Goal: Task Accomplishment & Management: Manage account settings

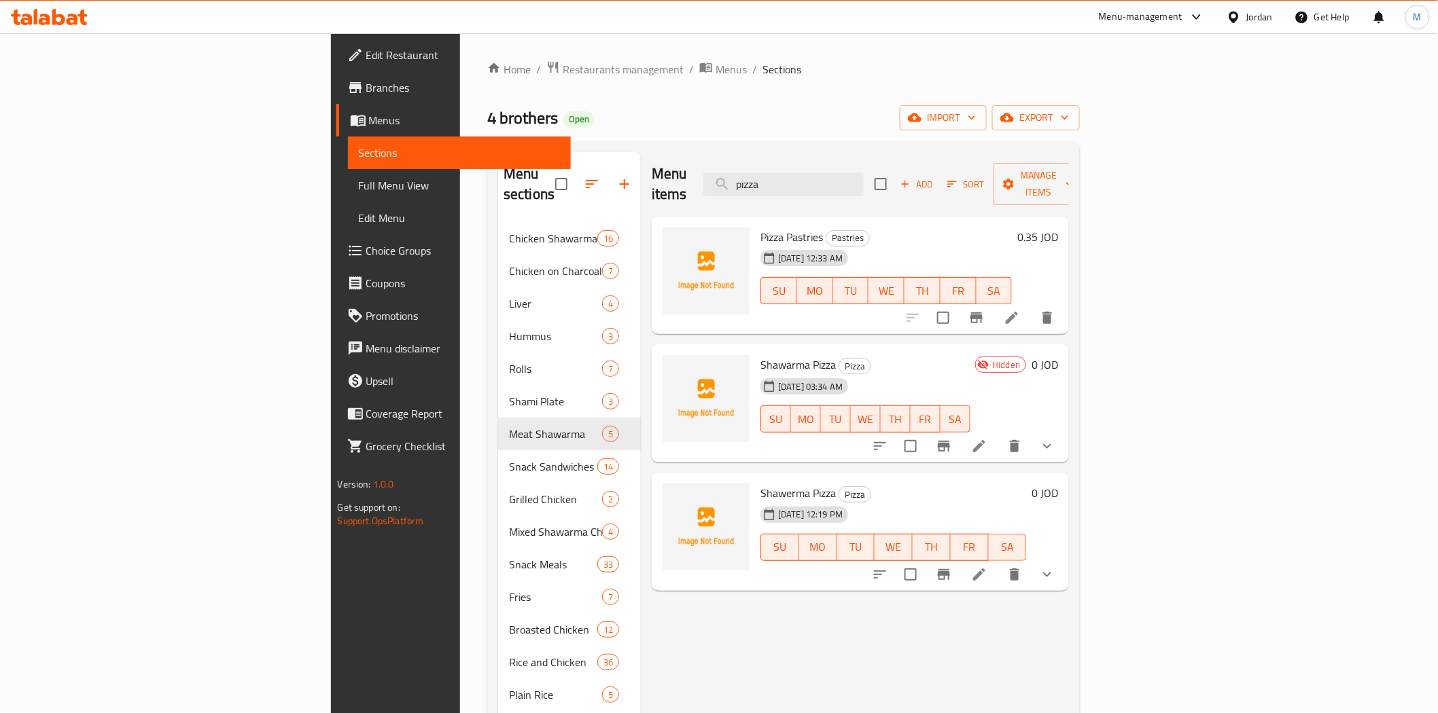
click at [1262, 16] on div "Jordan" at bounding box center [1259, 17] width 26 height 15
click at [1129, 130] on div "[GEOGRAPHIC_DATA]" at bounding box center [1171, 139] width 204 height 31
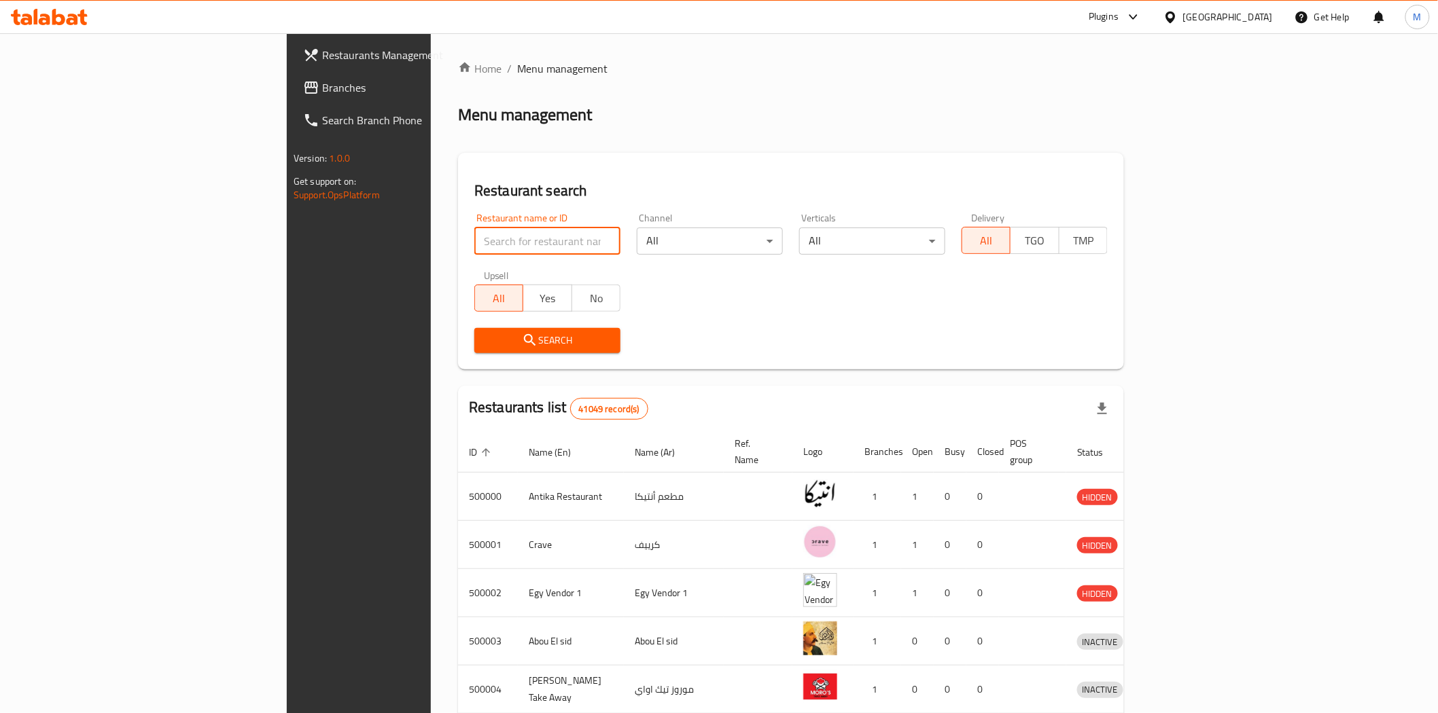
click at [474, 242] on input "search" at bounding box center [547, 241] width 146 height 27
type input "panda"
click button "Search" at bounding box center [547, 340] width 146 height 25
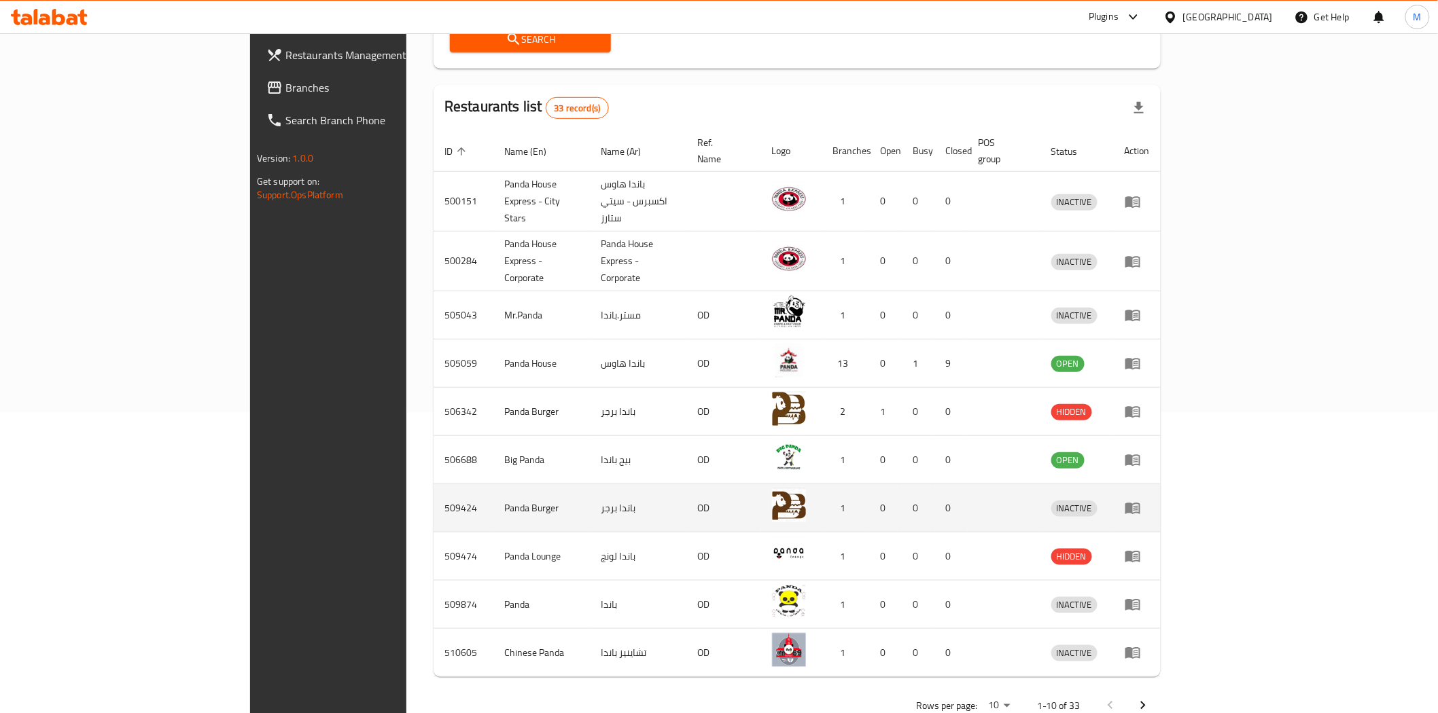
scroll to position [302, 0]
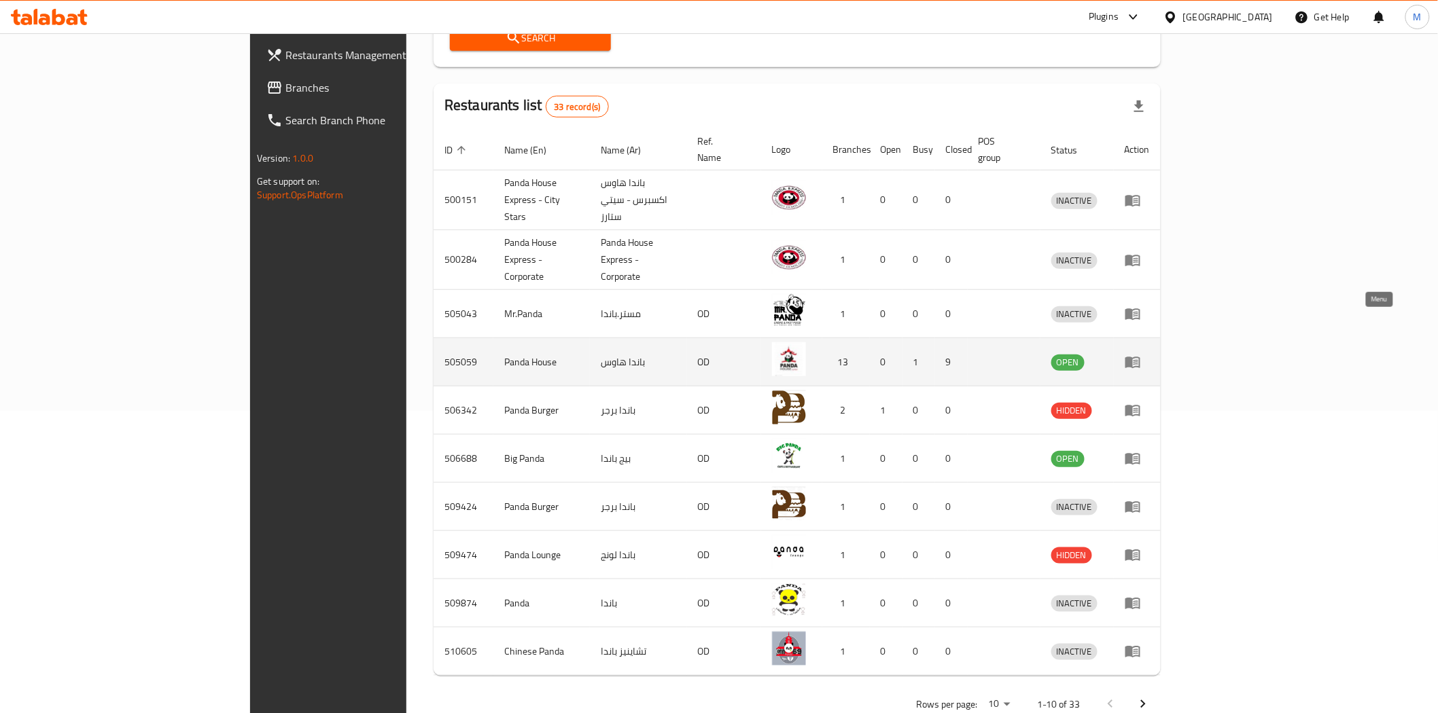
click at [1138, 360] on icon "enhanced table" at bounding box center [1135, 362] width 5 height 5
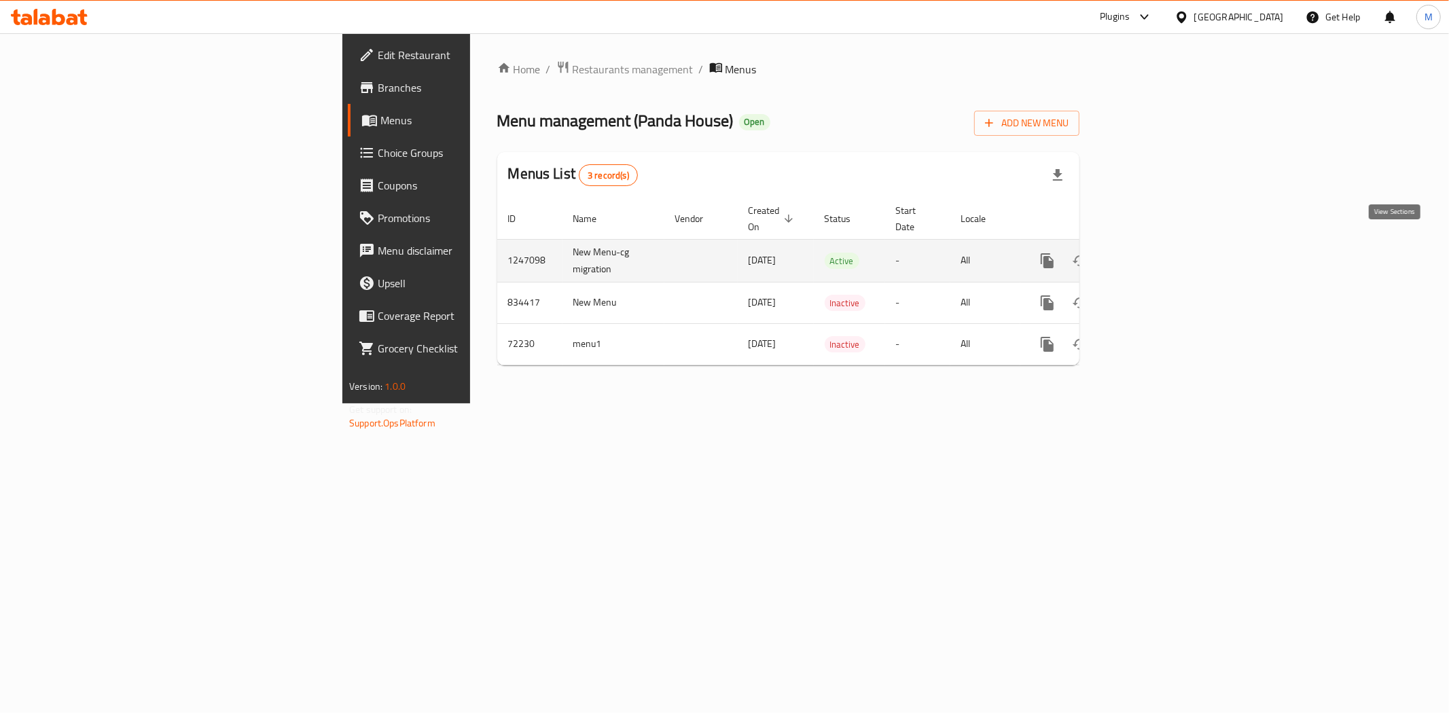
click at [1162, 245] on link "enhanced table" at bounding box center [1145, 261] width 33 height 33
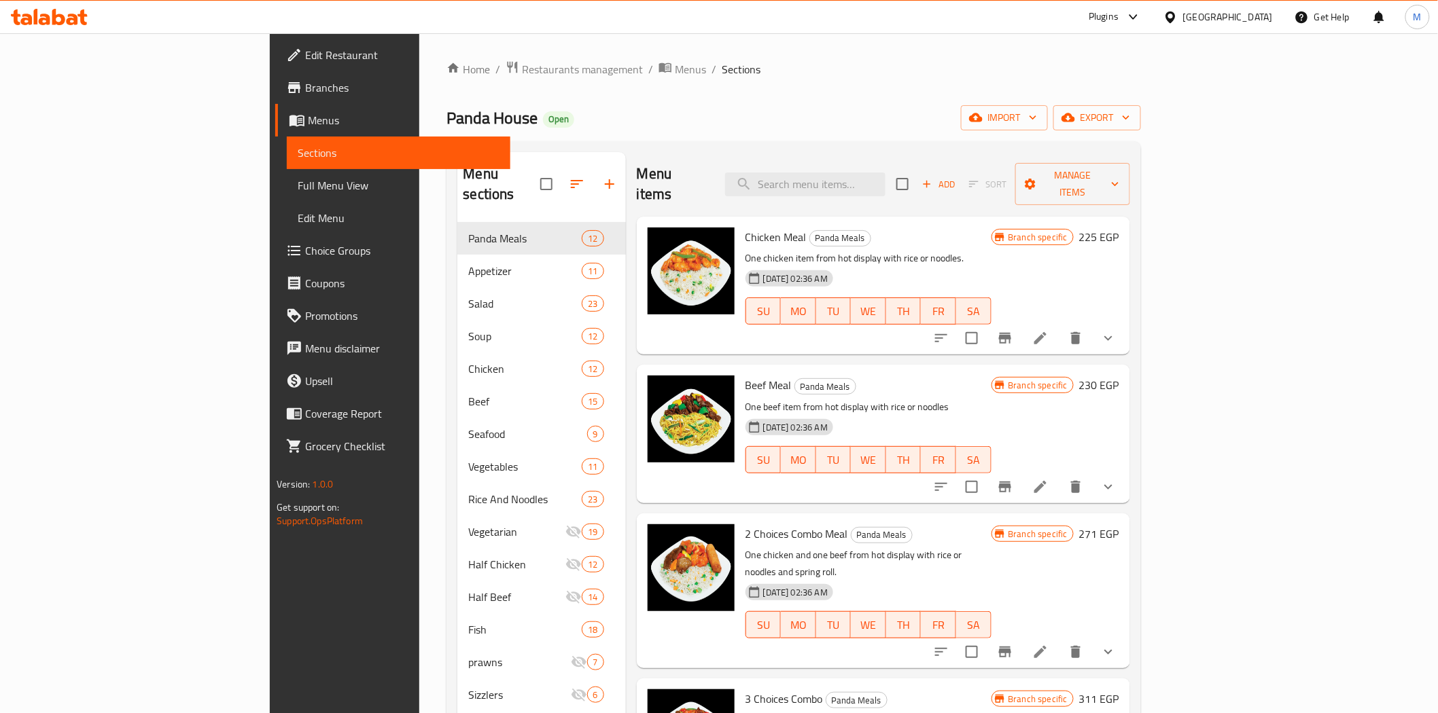
click at [942, 155] on div "Menu items Add Sort Manage items" at bounding box center [883, 184] width 493 height 65
click at [925, 182] on div "Menu items Add Sort Manage items" at bounding box center [883, 184] width 493 height 65
click at [885, 174] on input "search" at bounding box center [805, 185] width 160 height 24
paste input "Mongolian beef"
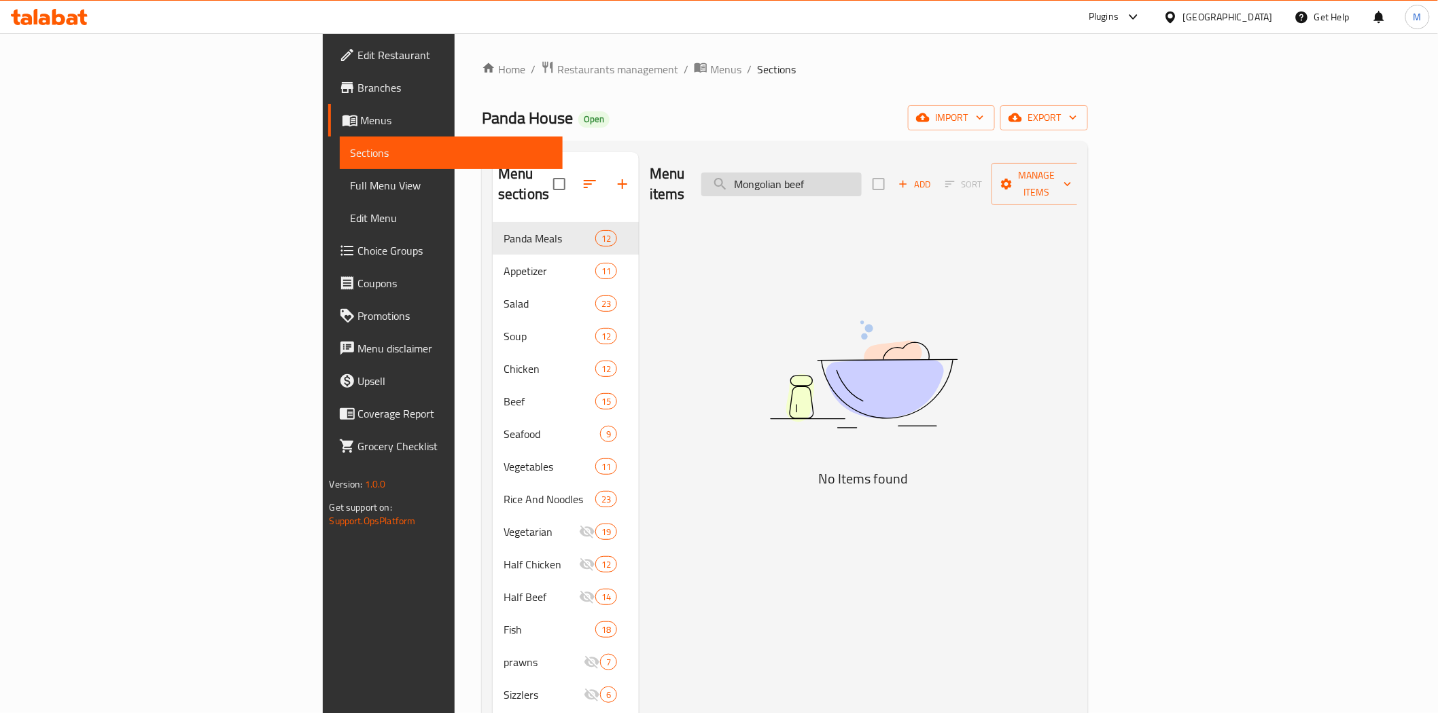
click at [862, 174] on input "Mongolian beef" at bounding box center [781, 185] width 160 height 24
type input "Mongolian"
click at [862, 173] on input "Mongolian" at bounding box center [781, 185] width 160 height 24
drag, startPoint x: 889, startPoint y: 173, endPoint x: 1067, endPoint y: 177, distance: 178.7
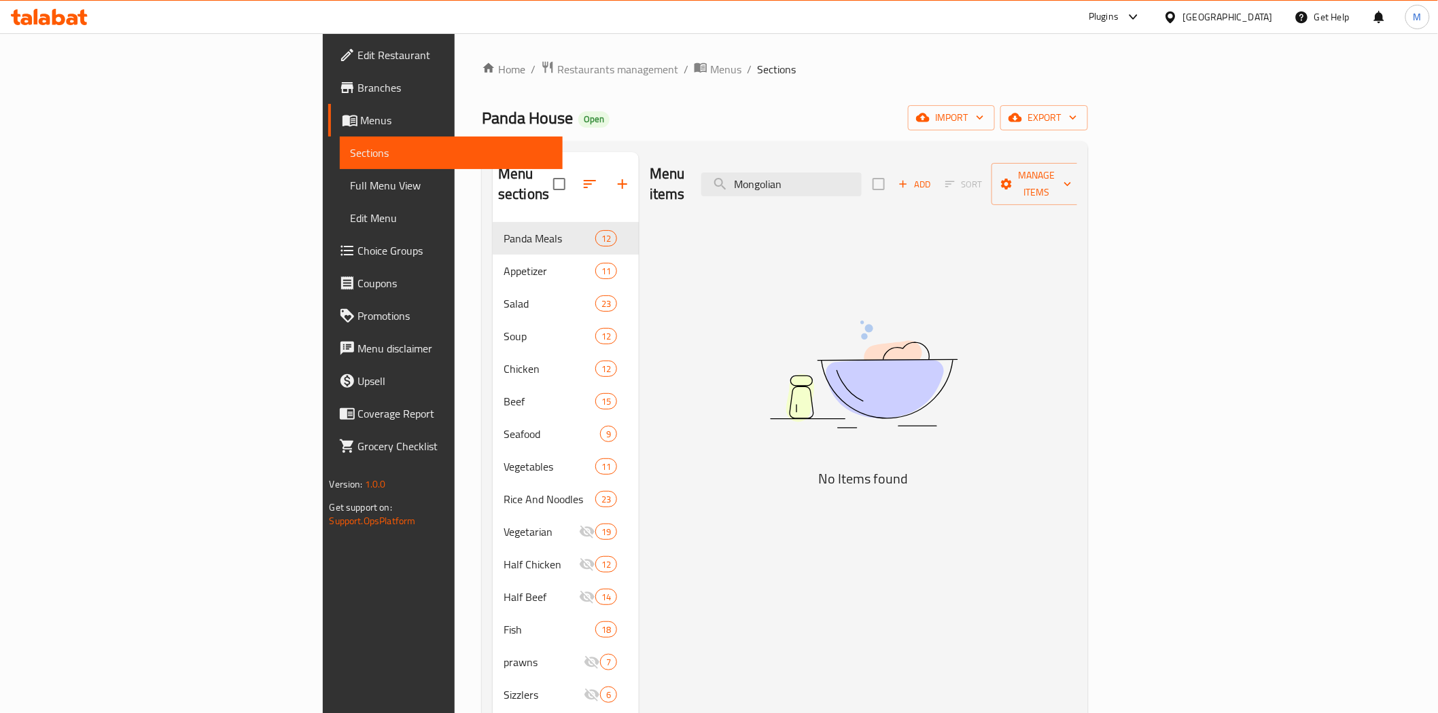
click at [1067, 177] on div "Menu items Mongolian Add Sort Manage items" at bounding box center [863, 184] width 427 height 65
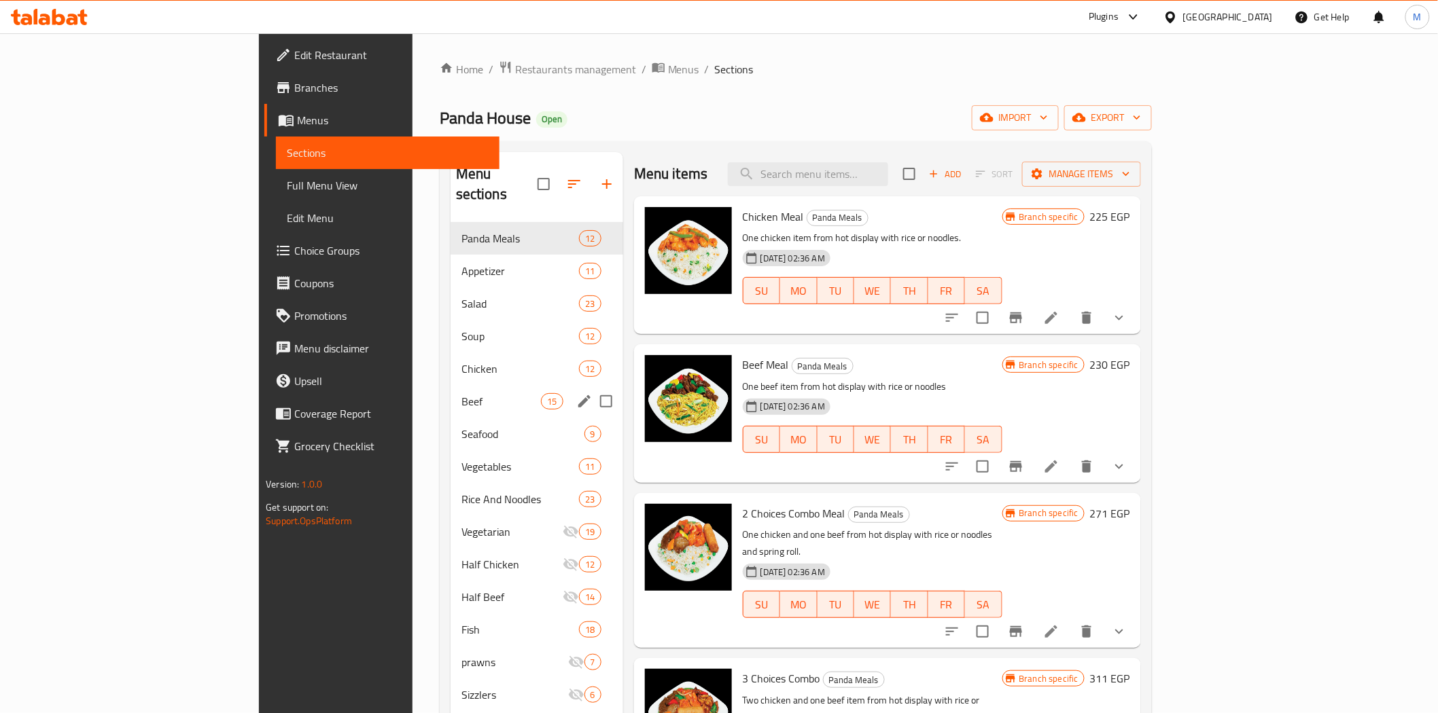
click at [461, 393] on span "Beef" at bounding box center [501, 401] width 80 height 16
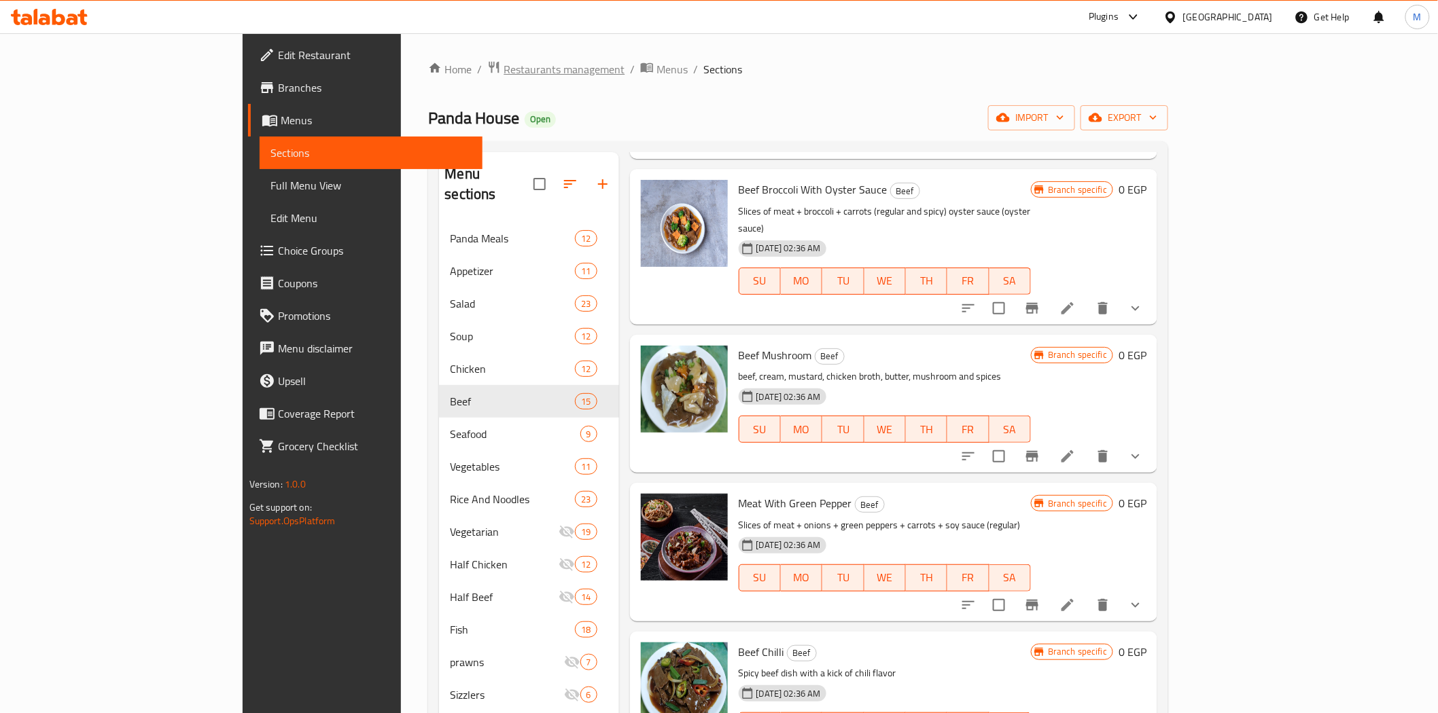
click at [503, 77] on span "Restaurants management" at bounding box center [563, 69] width 121 height 16
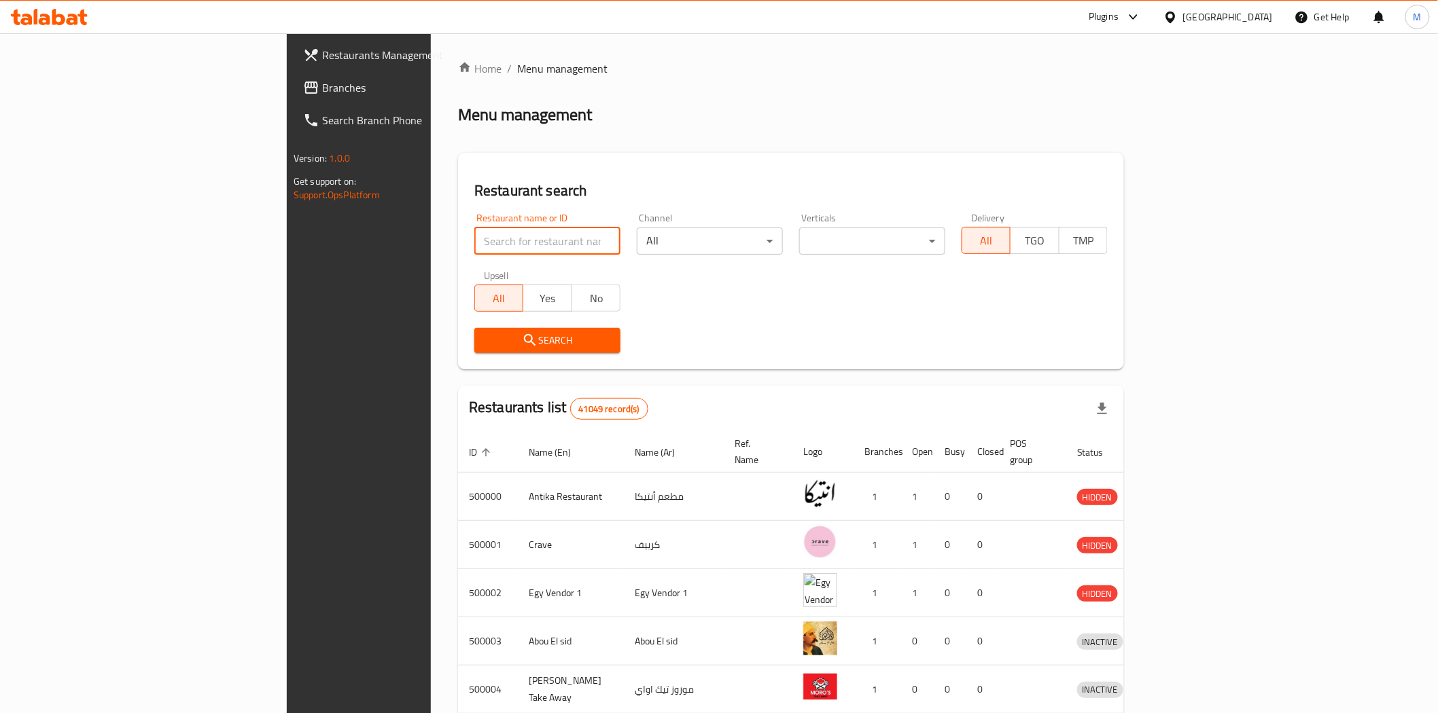
click at [474, 240] on input "search" at bounding box center [547, 241] width 146 height 27
paste input "Hajja Omm Hussein"
type input "Hajja Omm Hussein"
click button "Search" at bounding box center [547, 340] width 146 height 25
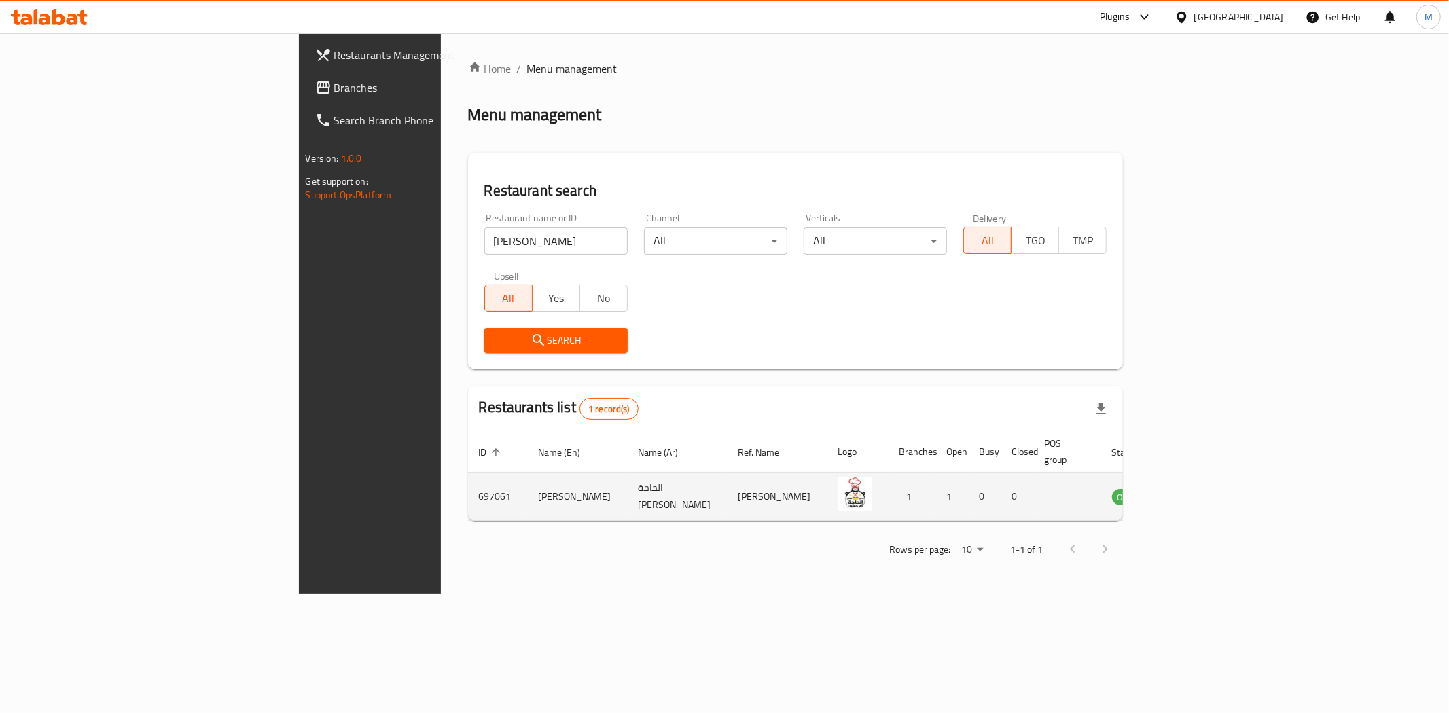
click at [1220, 490] on td "enhanced table" at bounding box center [1196, 497] width 47 height 48
click at [1200, 489] on icon "enhanced table" at bounding box center [1192, 497] width 16 height 16
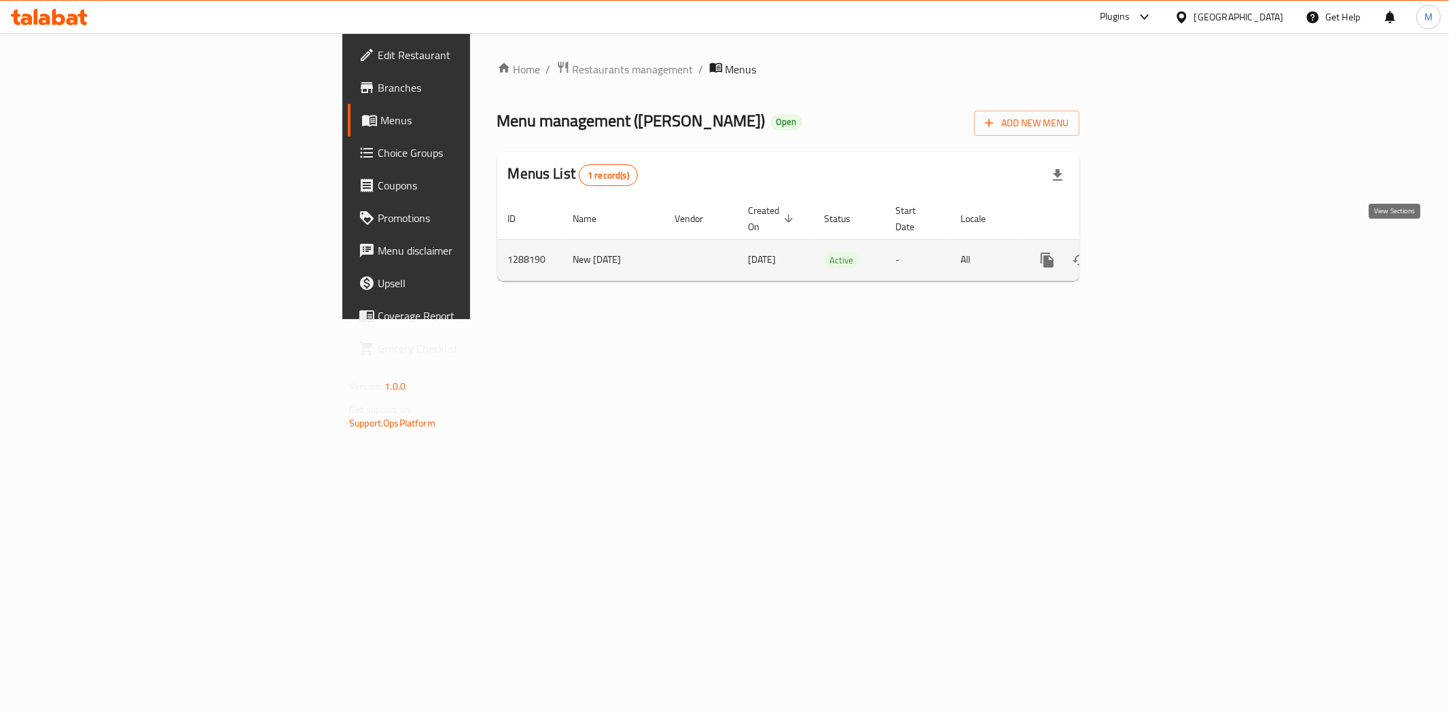
click at [1162, 253] on link "enhanced table" at bounding box center [1145, 260] width 33 height 33
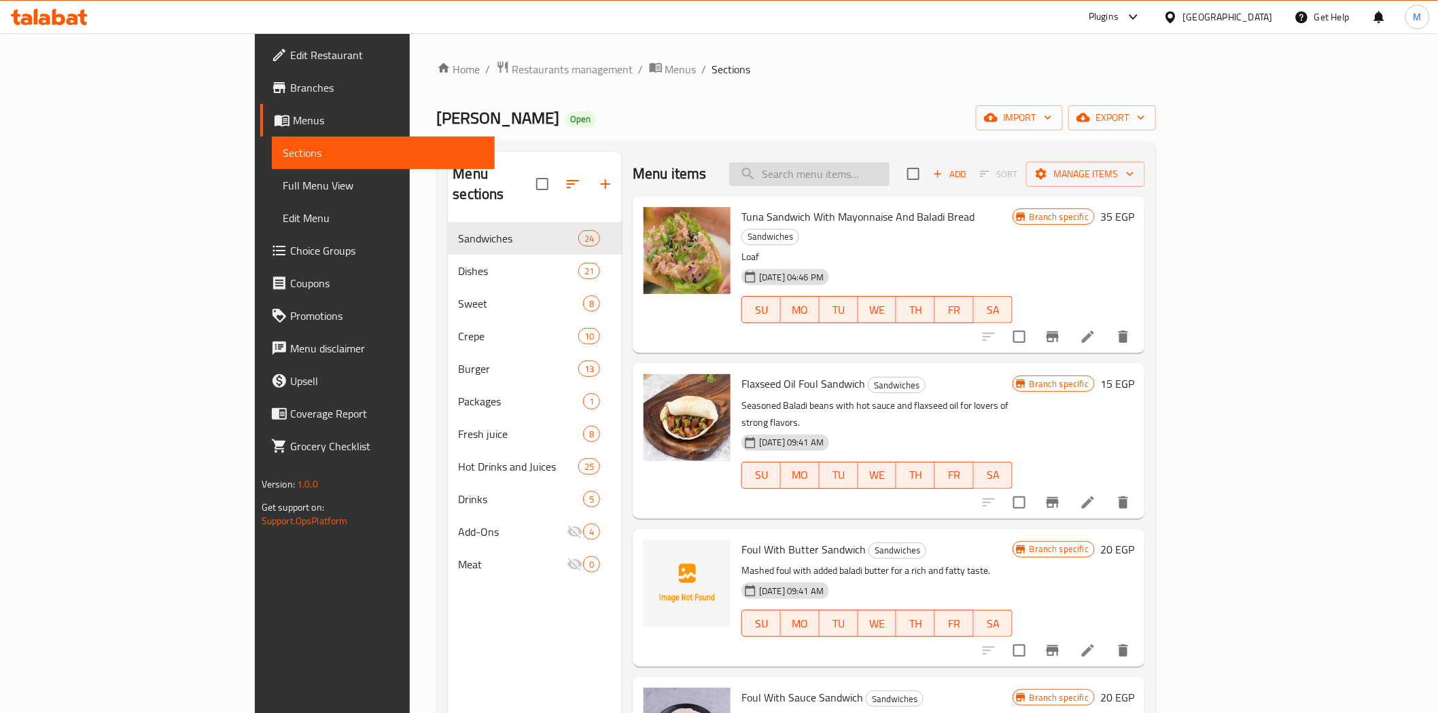
drag, startPoint x: 969, startPoint y: 188, endPoint x: 959, endPoint y: 179, distance: 13.0
click at [961, 181] on div "Menu items Add Sort Manage items" at bounding box center [889, 174] width 512 height 44
click at [889, 179] on input "search" at bounding box center [809, 174] width 160 height 24
paste input "Tuna"
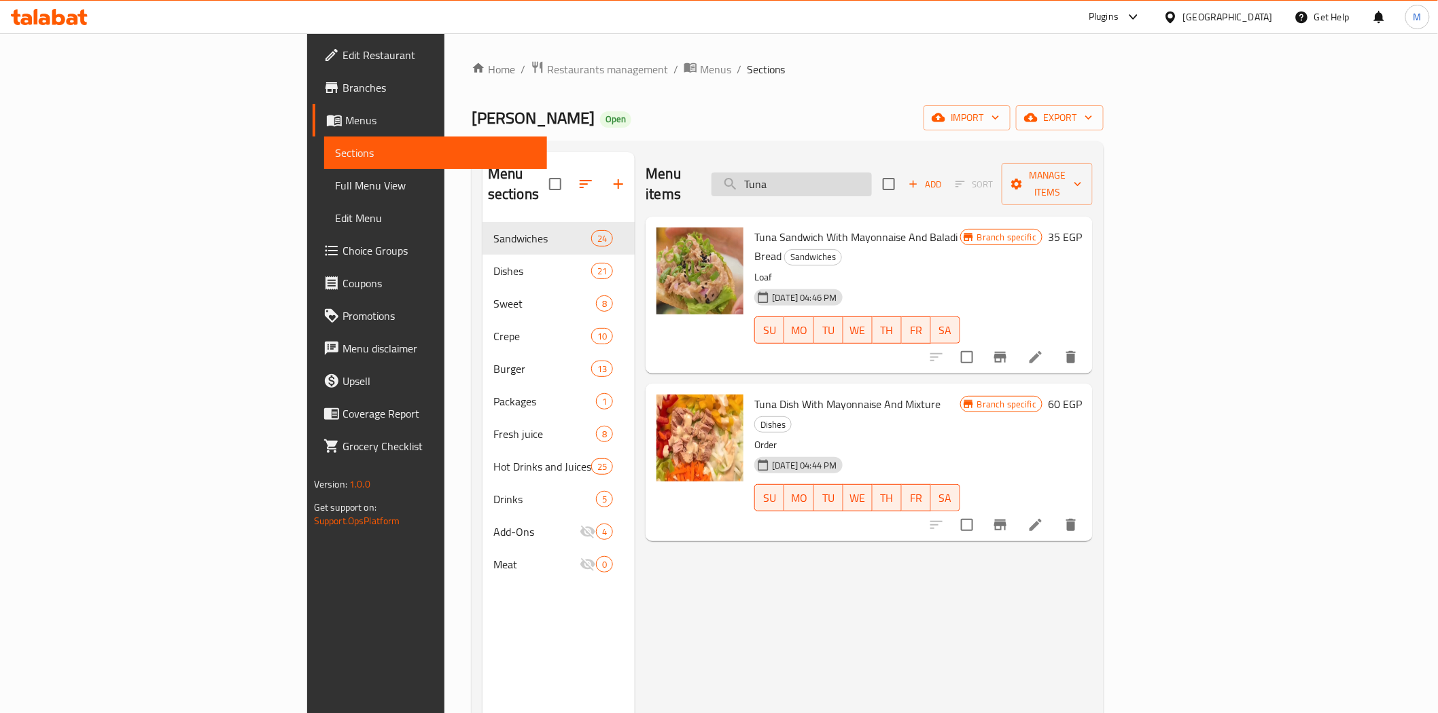
click at [872, 173] on input "Tuna" at bounding box center [791, 185] width 160 height 24
paste input "Birell Barley"
click at [872, 173] on input "Tuna" at bounding box center [791, 185] width 160 height 24
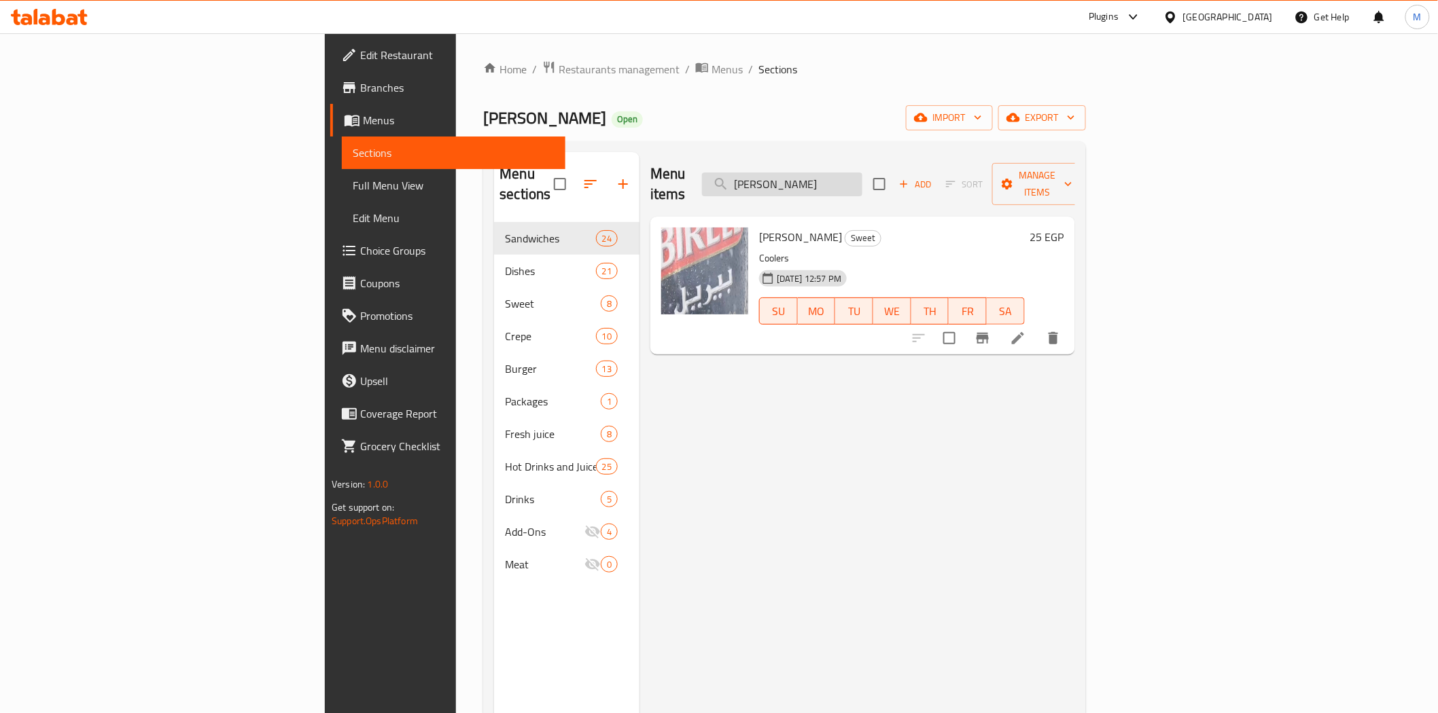
click at [862, 175] on input "Birell Barley" at bounding box center [782, 185] width 160 height 24
paste input "Mirinda Orange"
click at [862, 174] on input "Mirinda Orange" at bounding box center [782, 185] width 160 height 24
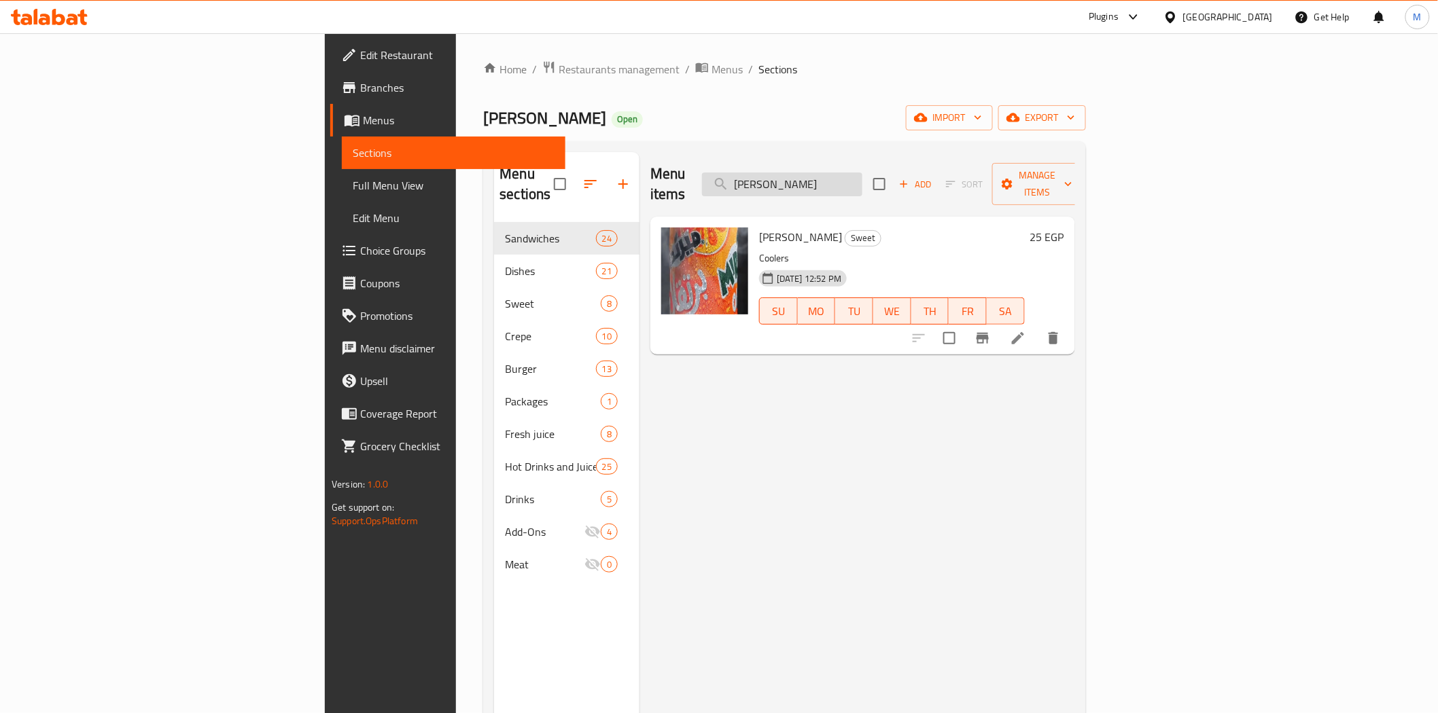
click at [862, 174] on input "Mirinda Orange" at bounding box center [782, 185] width 160 height 24
paste input "Fayrouz"
click at [915, 191] on div "Menu items Fayrouz Add Sort Manage items" at bounding box center [862, 184] width 425 height 65
click at [915, 160] on div "Menu items Fayrouz Add Sort Manage items" at bounding box center [862, 184] width 425 height 65
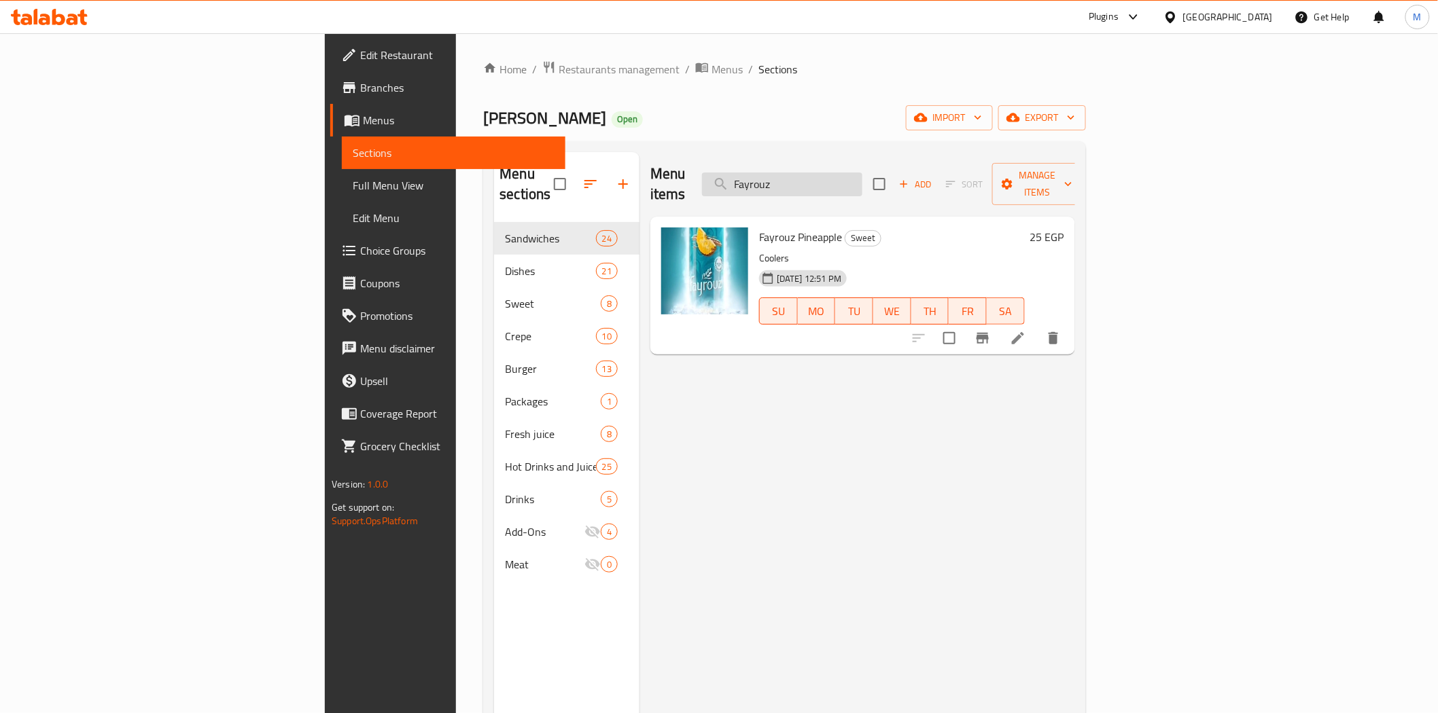
click at [862, 177] on input "Fayrouz" at bounding box center [782, 185] width 160 height 24
paste input "Cola"
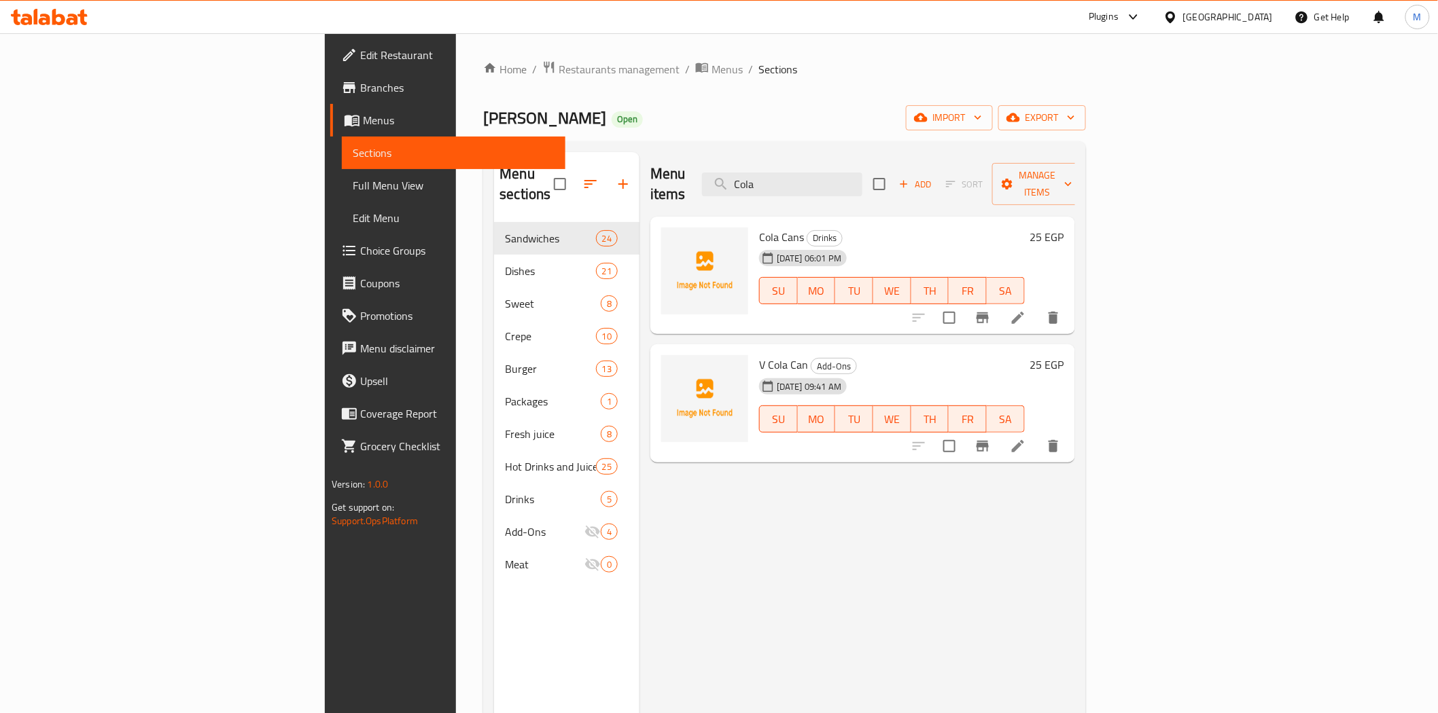
type input "Cola"
click at [483, 83] on div "Home / Restaurants management / Menus / Sections Hajja Omm Hussein Open import …" at bounding box center [784, 468] width 602 height 816
click at [559, 68] on span "Restaurants management" at bounding box center [619, 69] width 121 height 16
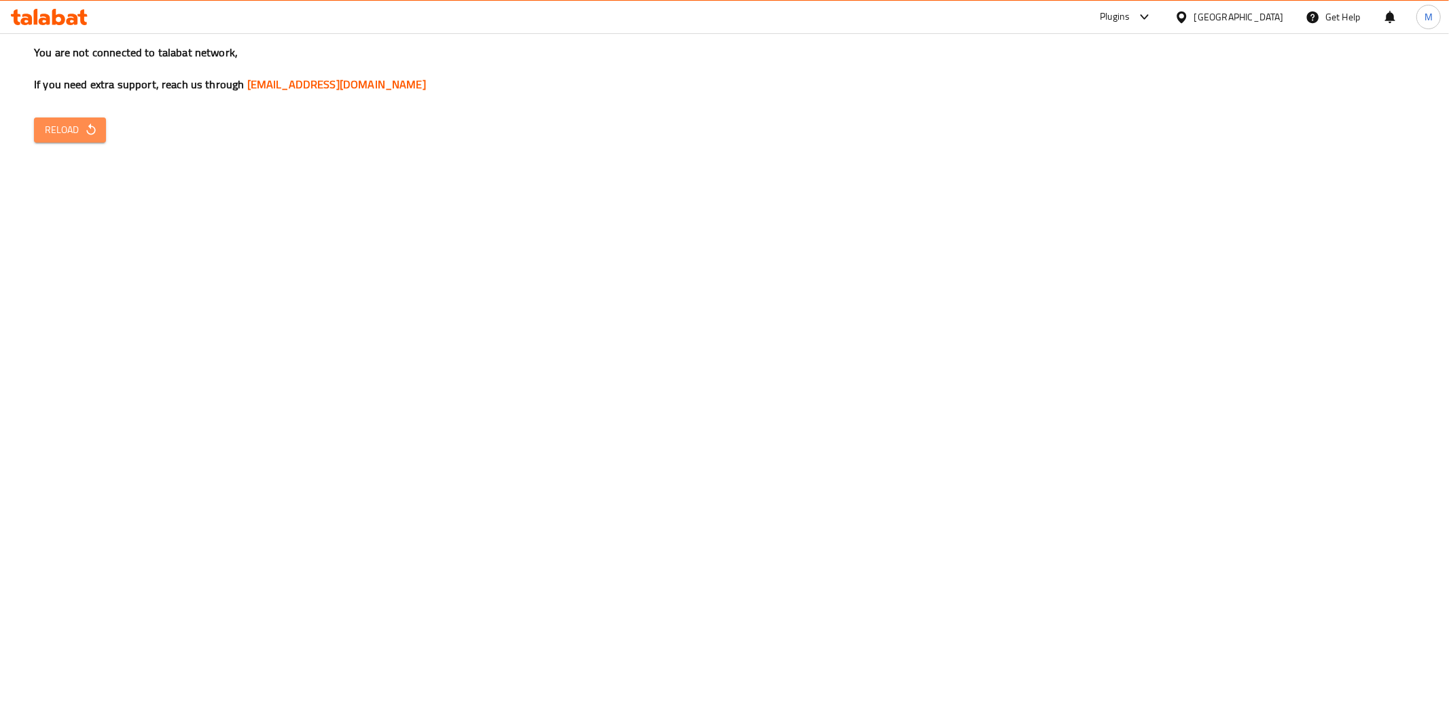
click at [98, 132] on button "Reload" at bounding box center [70, 130] width 72 height 25
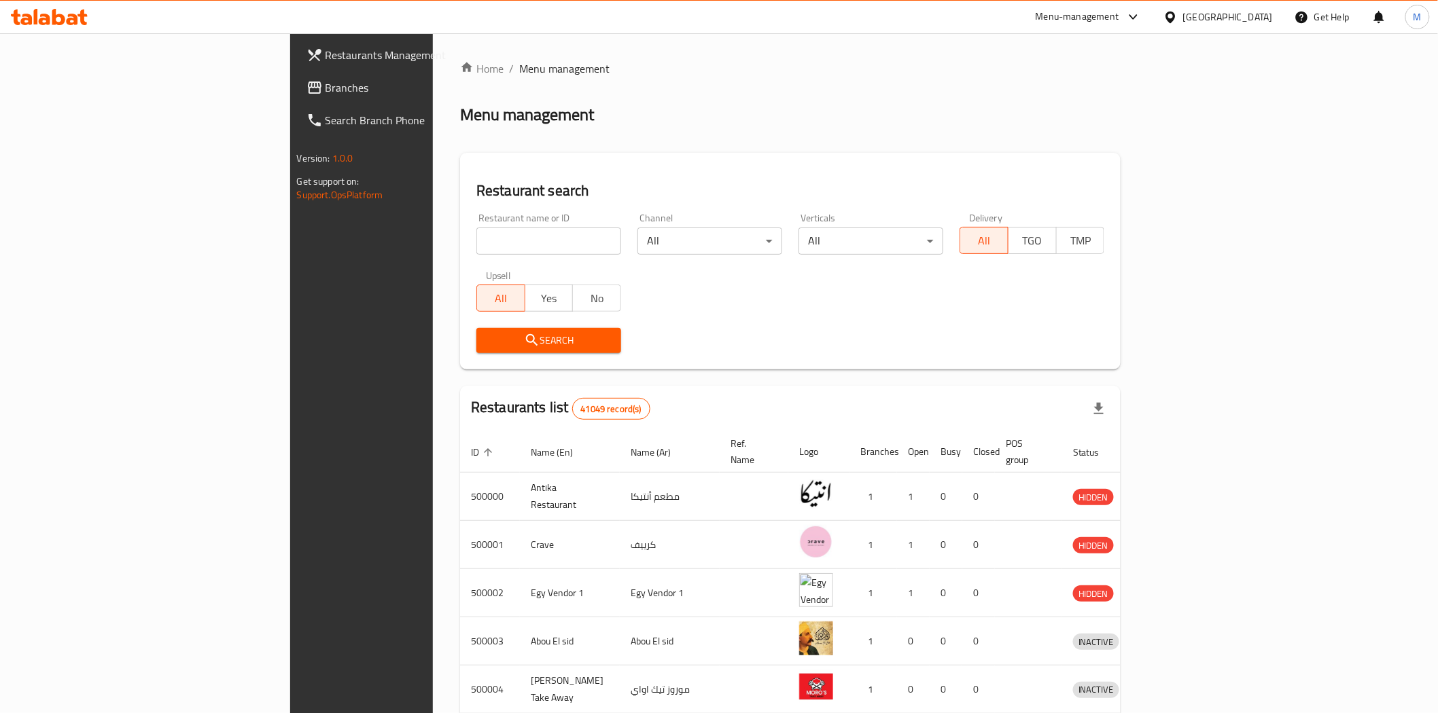
click at [476, 240] on input "search" at bounding box center [548, 241] width 145 height 27
paste input "Julia cafe"
type input "Julia cafe"
click button "Search" at bounding box center [548, 340] width 145 height 25
